Goal: Task Accomplishment & Management: Manage account settings

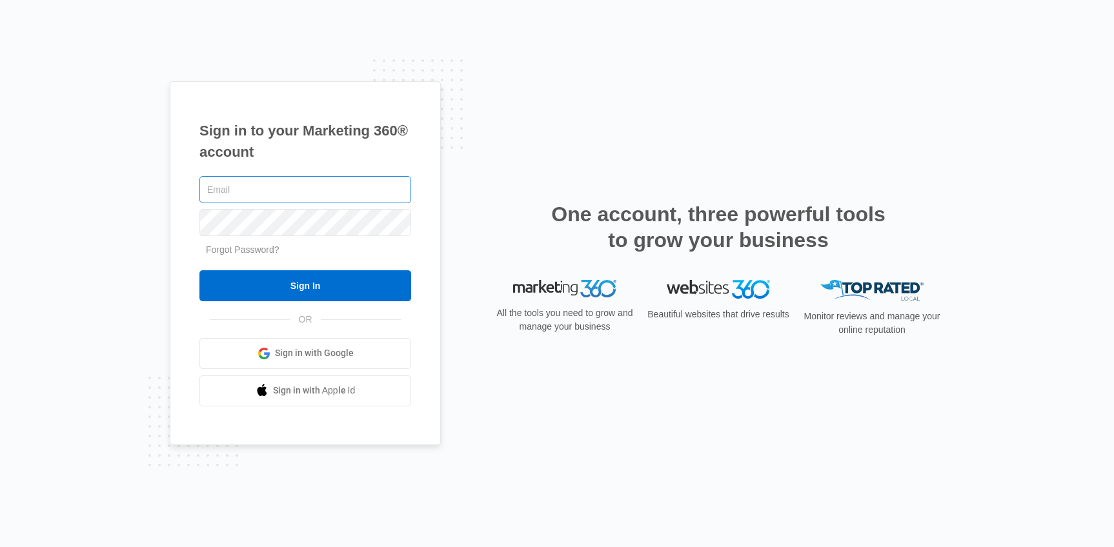
click at [356, 192] on input "text" at bounding box center [305, 189] width 212 height 27
type input "[PERSON_NAME][EMAIL_ADDRESS][PERSON_NAME][DOMAIN_NAME]"
click at [199, 270] on input "Sign In" at bounding box center [305, 285] width 212 height 31
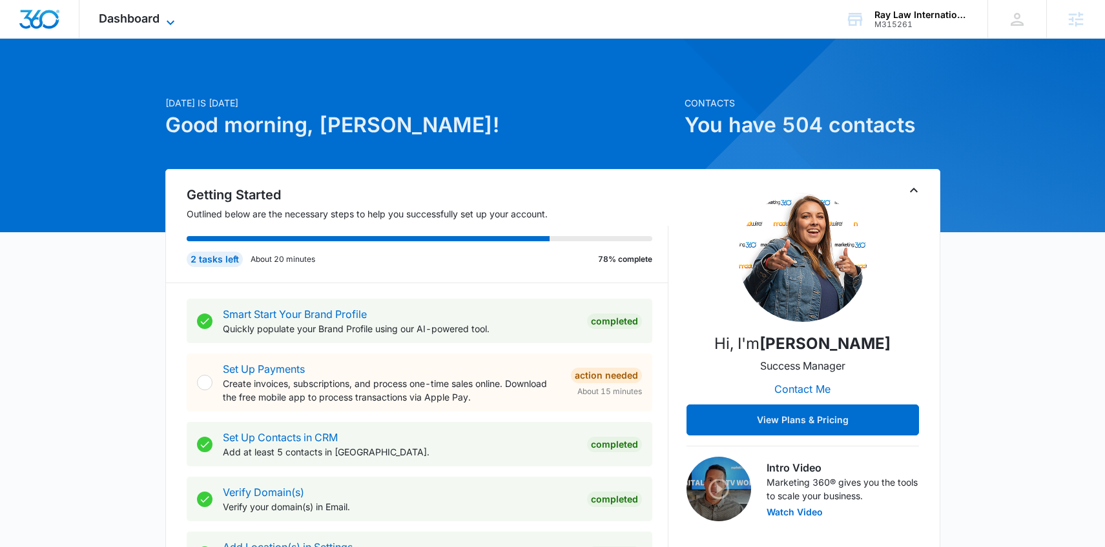
click at [156, 17] on span "Dashboard" at bounding box center [129, 19] width 61 height 14
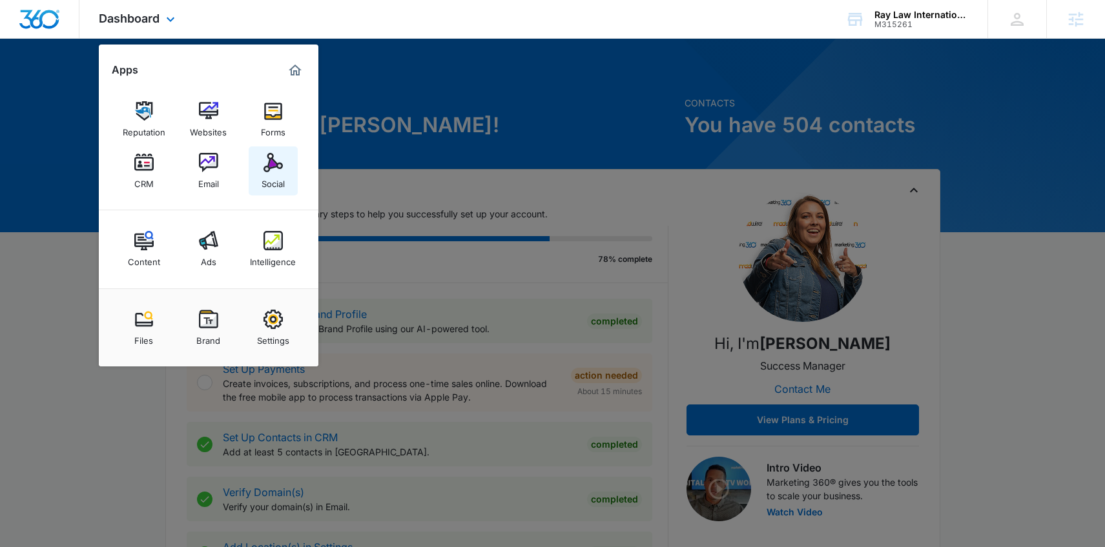
click at [272, 164] on img at bounding box center [272, 162] width 19 height 19
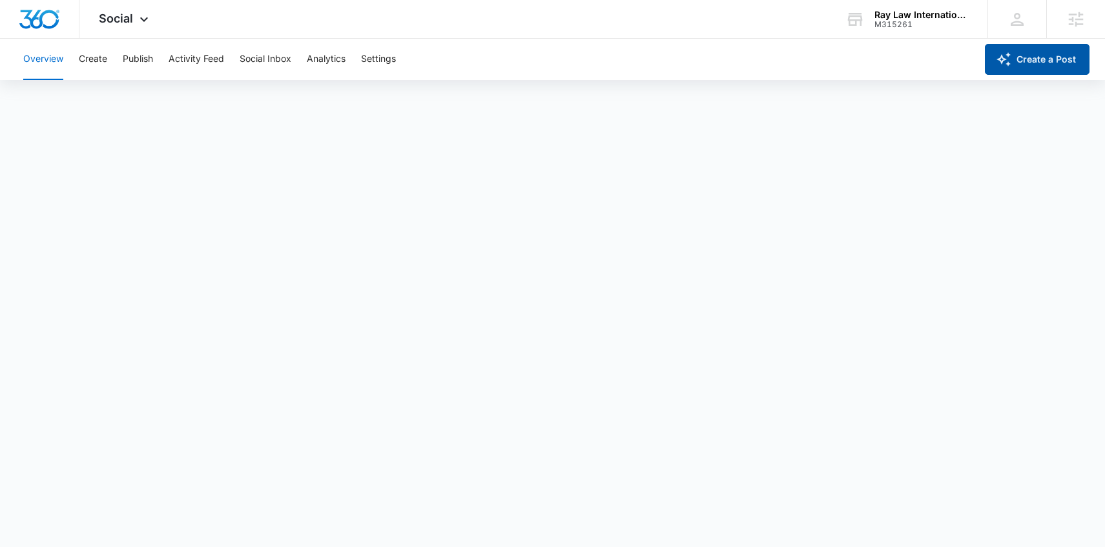
click at [1023, 57] on button "Create a Post" at bounding box center [1036, 59] width 105 height 31
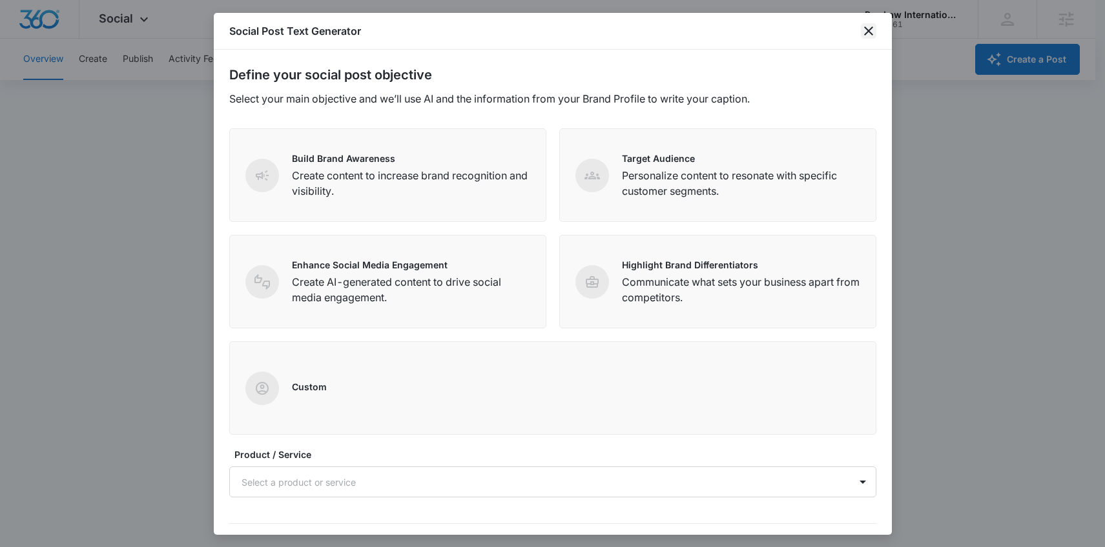
click at [868, 29] on icon "close" at bounding box center [868, 30] width 15 height 15
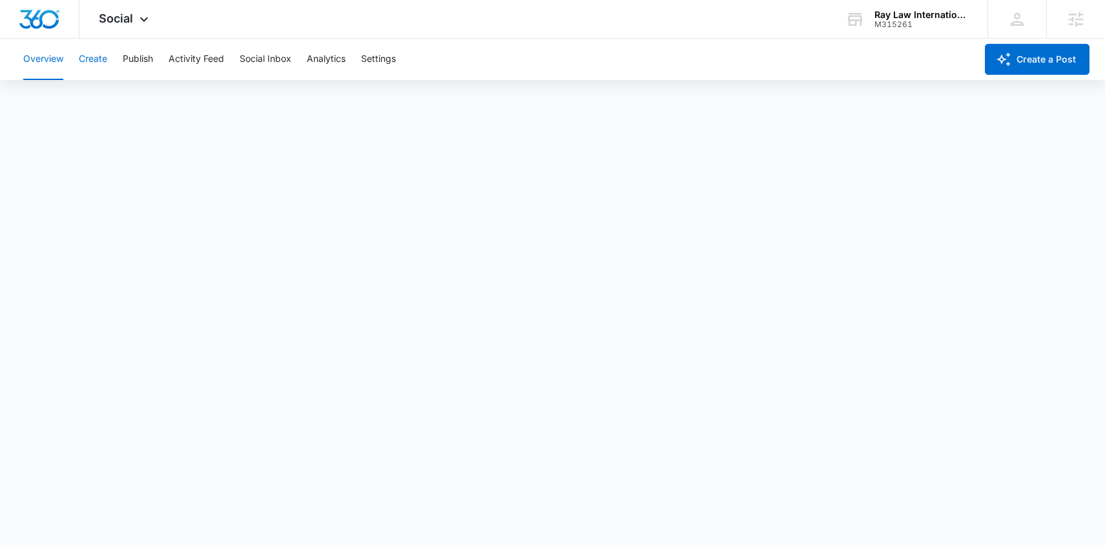
click at [93, 58] on button "Create" at bounding box center [93, 59] width 28 height 41
click at [122, 22] on span "Social" at bounding box center [116, 19] width 34 height 14
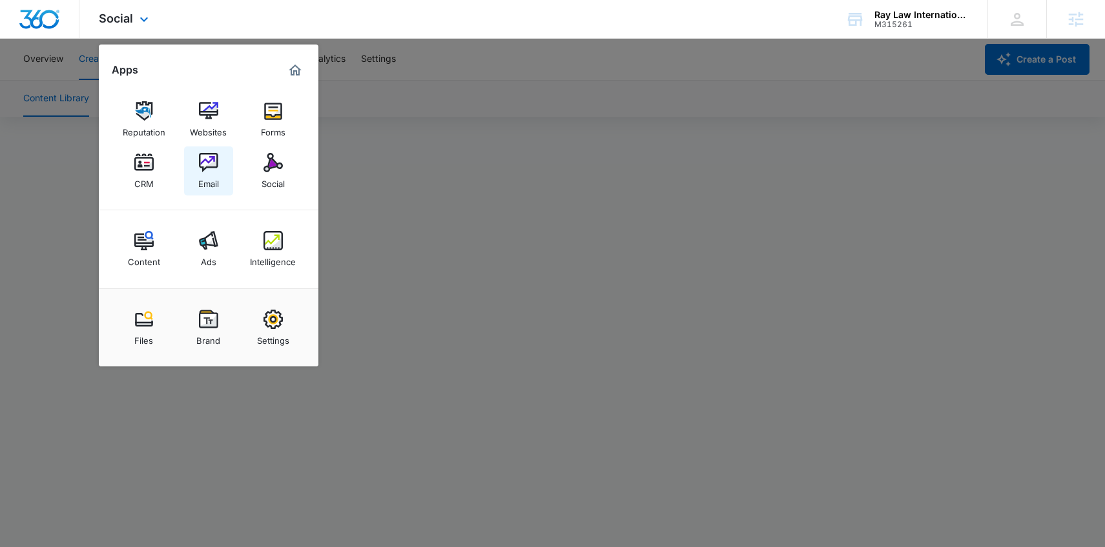
click at [212, 167] on img at bounding box center [208, 162] width 19 height 19
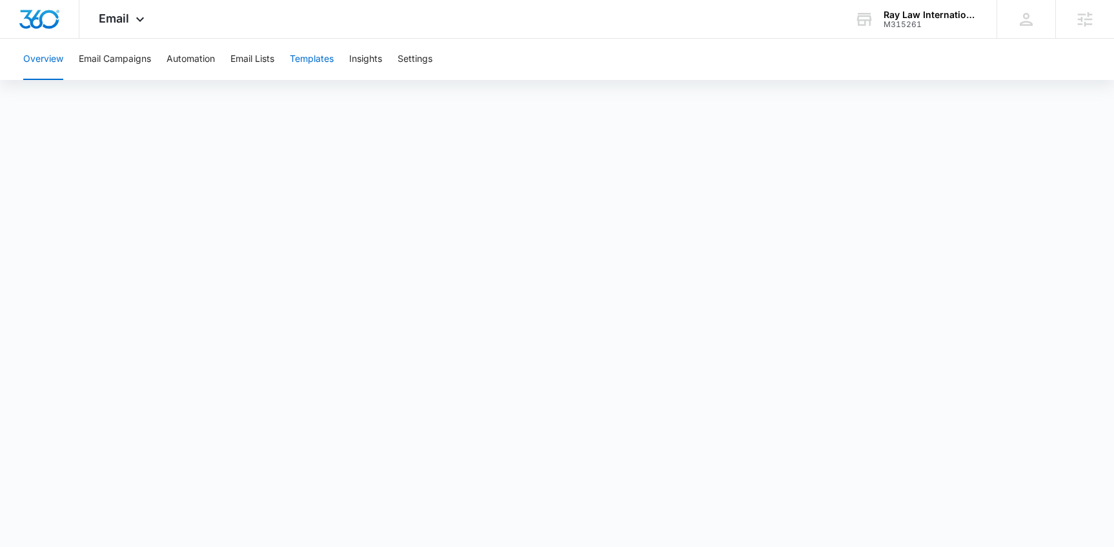
click at [302, 60] on button "Templates" at bounding box center [312, 59] width 44 height 41
